Goal: Navigation & Orientation: Go to known website

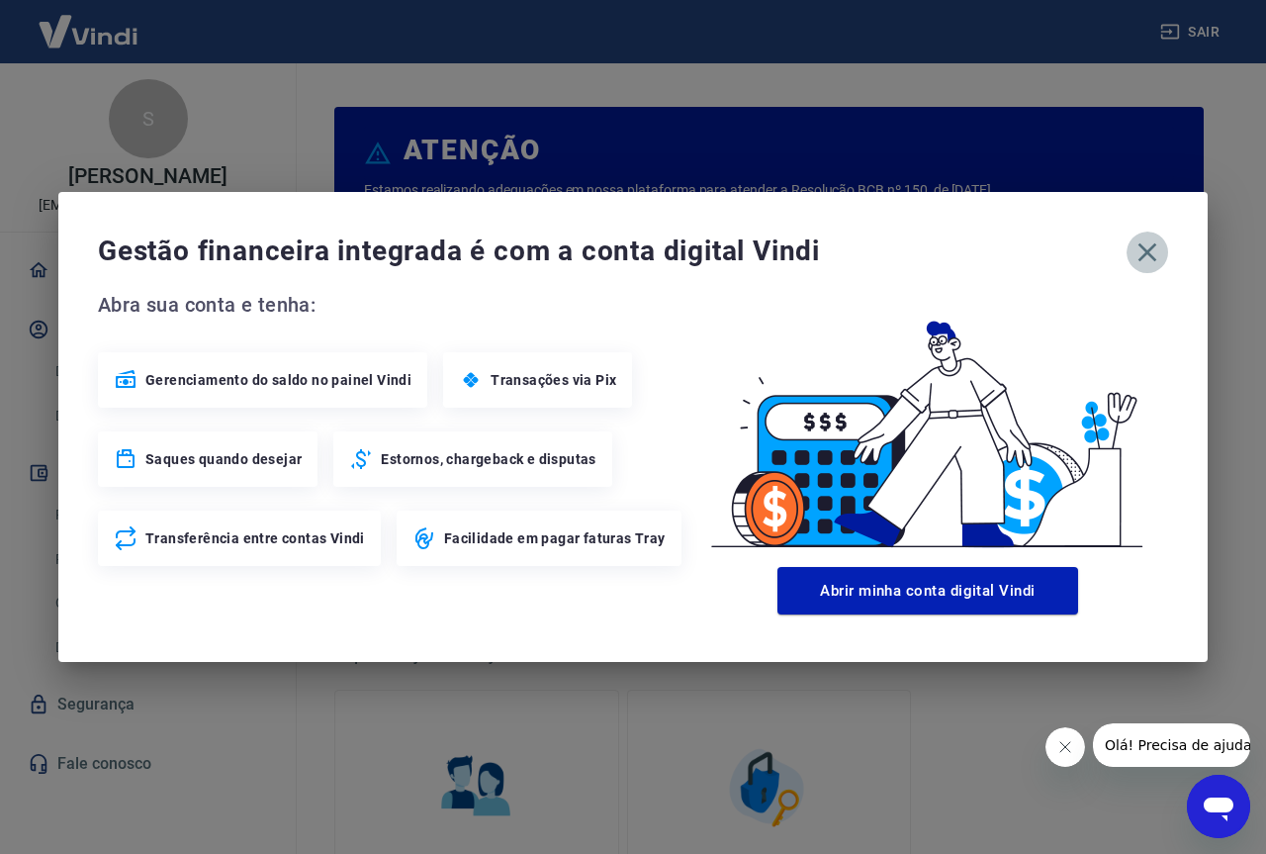
click at [1149, 250] on icon "button" at bounding box center [1147, 252] width 19 height 19
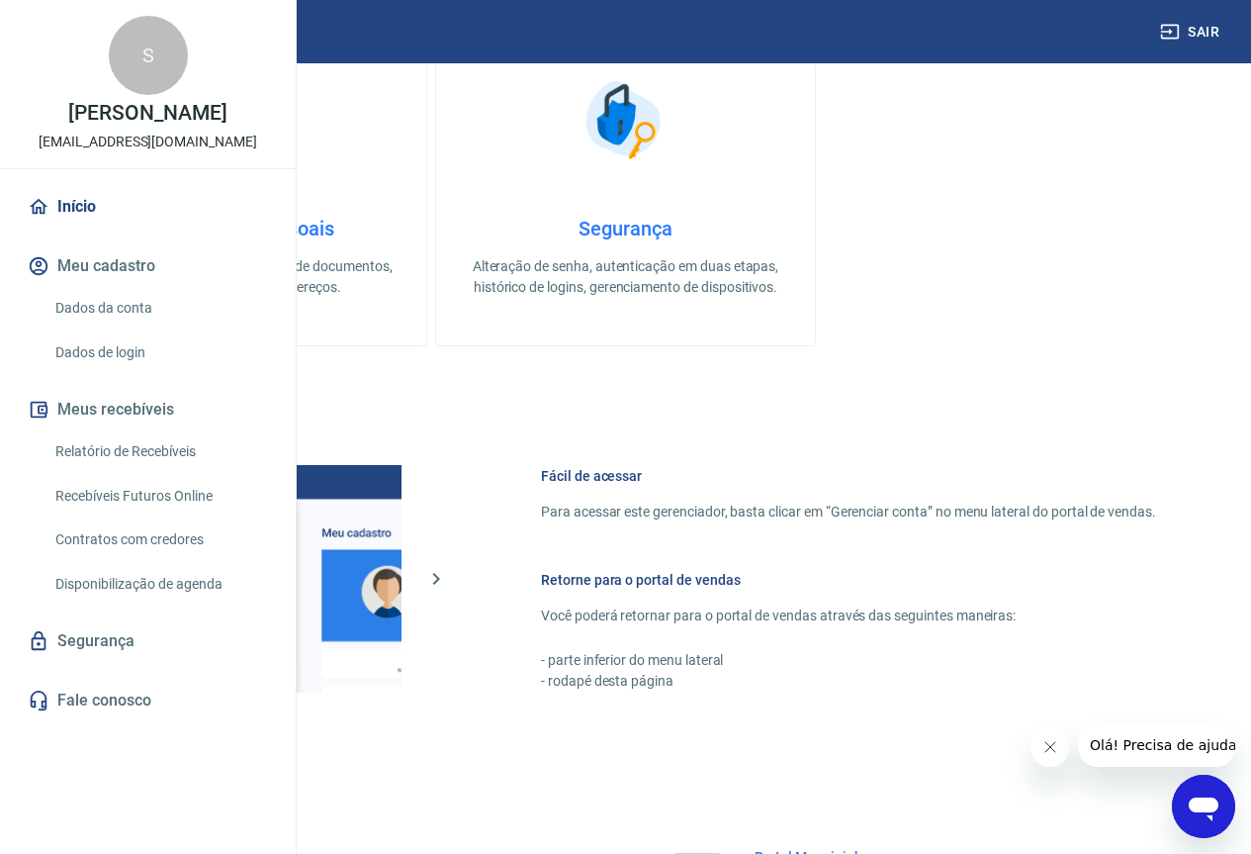
scroll to position [974, 0]
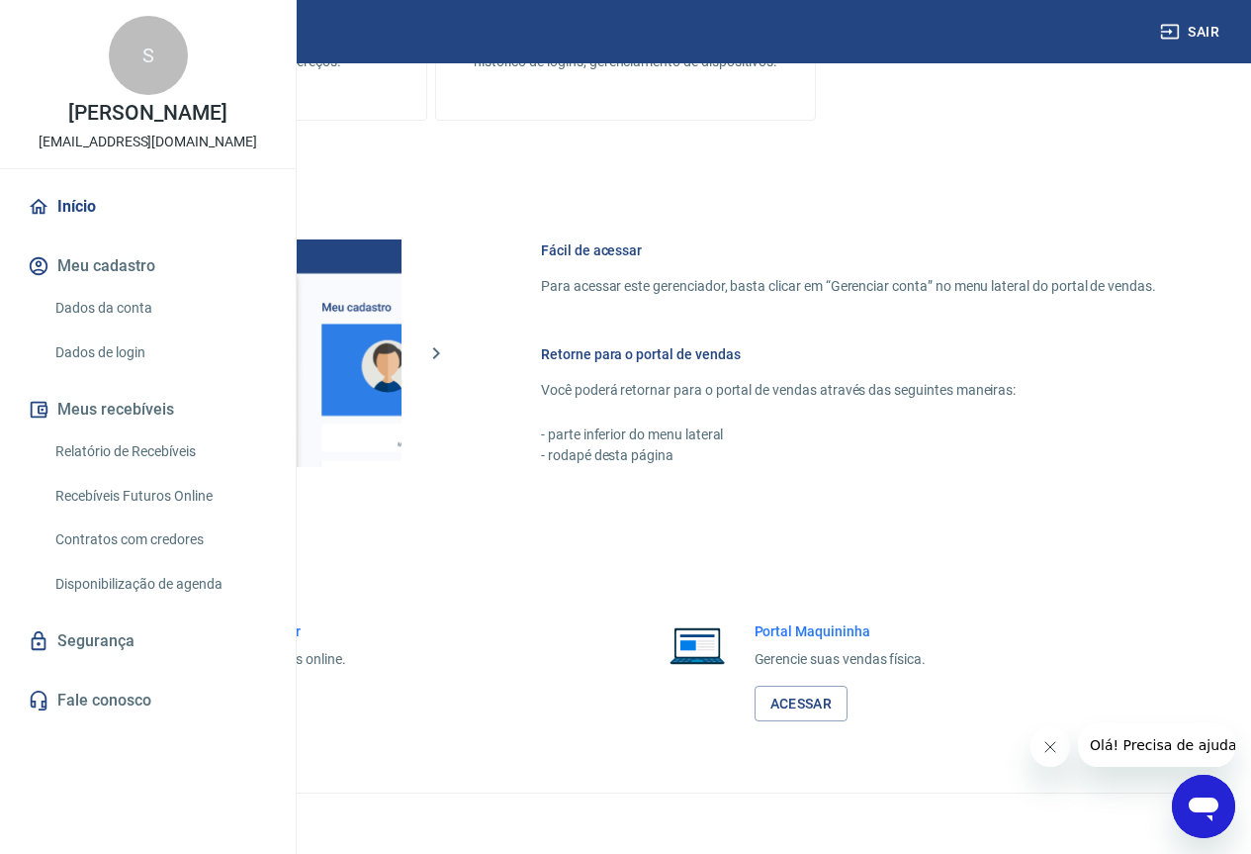
click at [264, 692] on link "Acessar" at bounding box center [217, 703] width 94 height 37
